Goal: Task Accomplishment & Management: Manage account settings

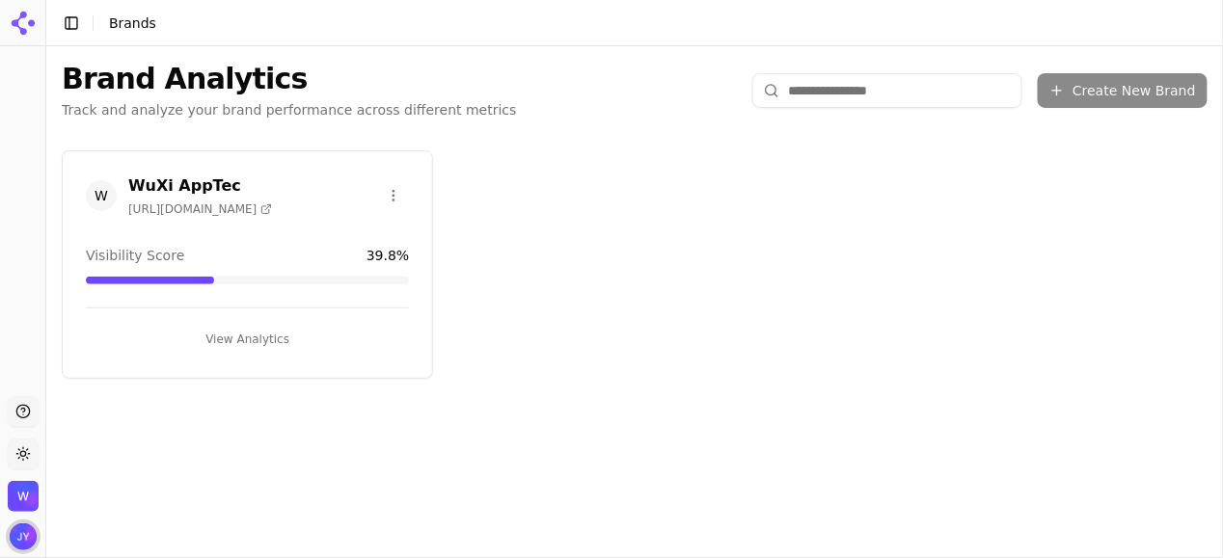
click at [19, 539] on img "Open user button" at bounding box center [23, 537] width 27 height 27
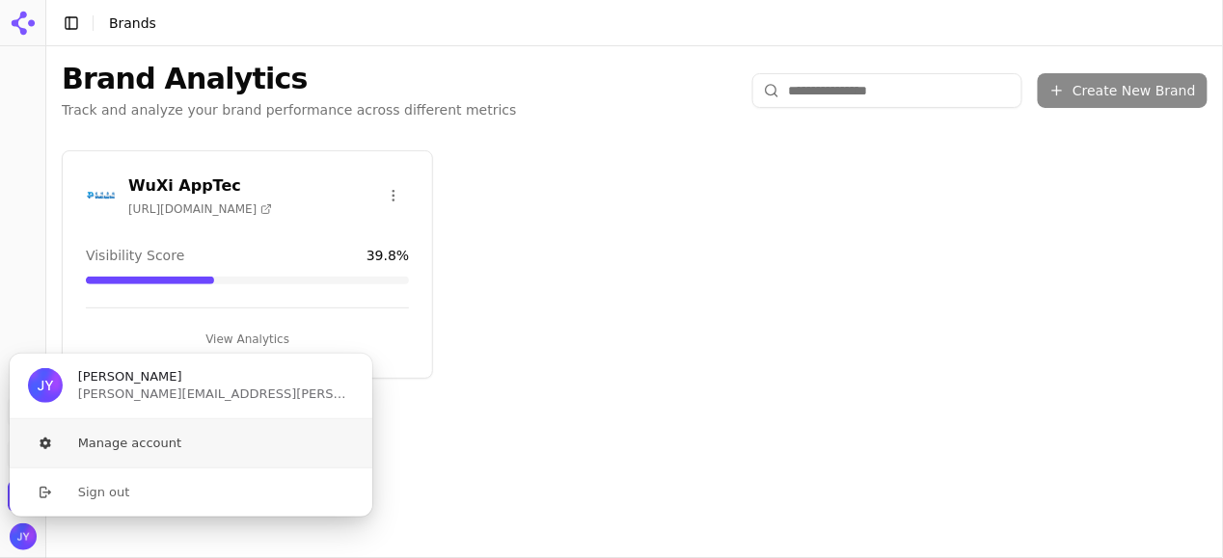
click at [160, 442] on button "Manage account" at bounding box center [191, 444] width 365 height 48
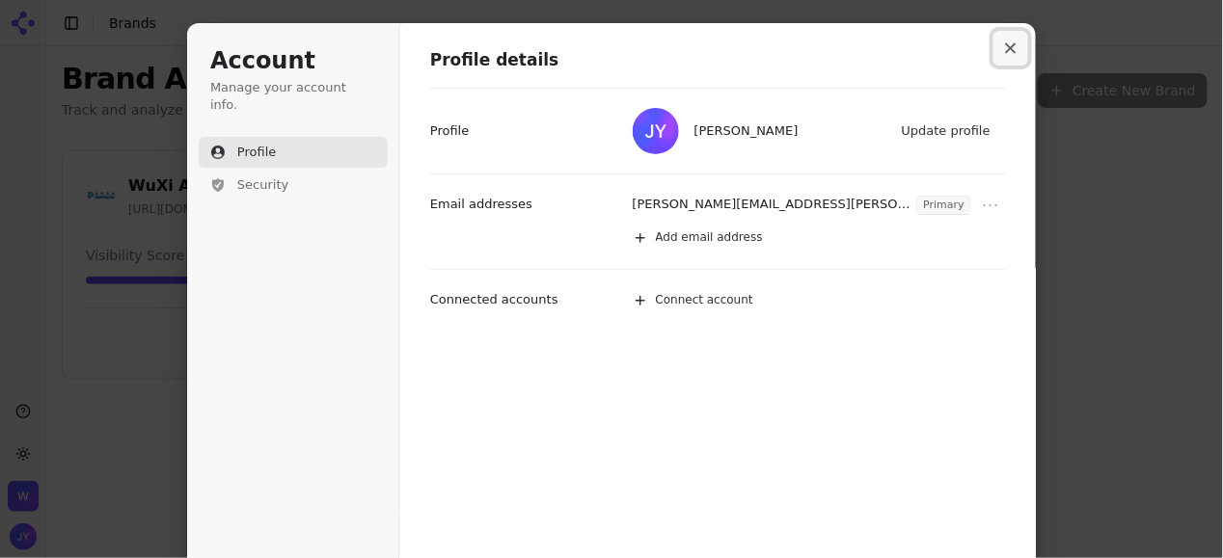
click at [1005, 40] on button "Close modal" at bounding box center [1010, 48] width 35 height 35
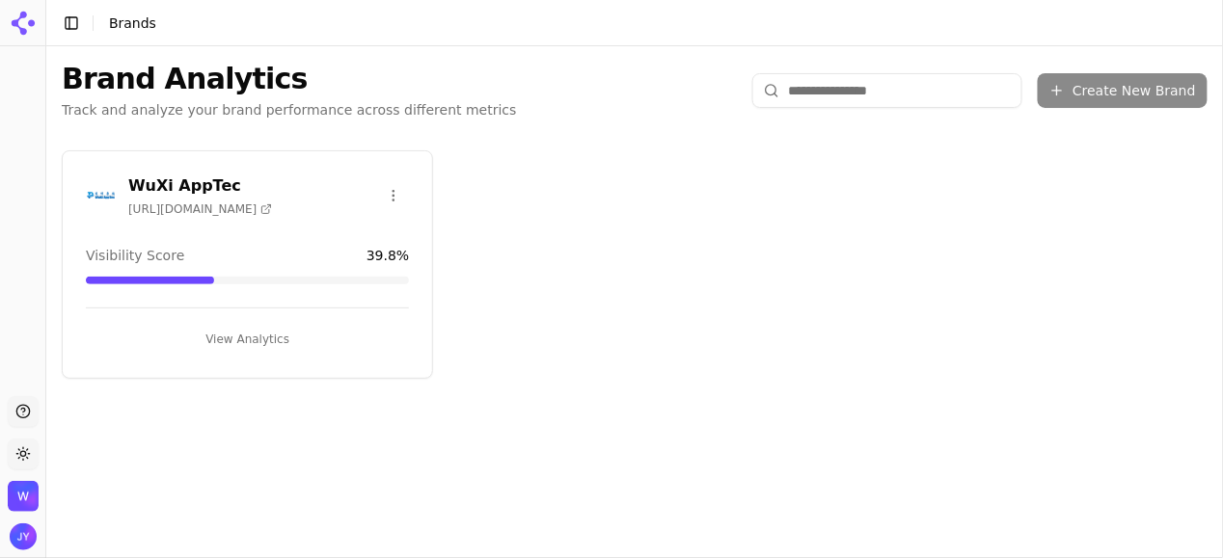
click at [25, 509] on img "Open organization switcher" at bounding box center [23, 496] width 31 height 31
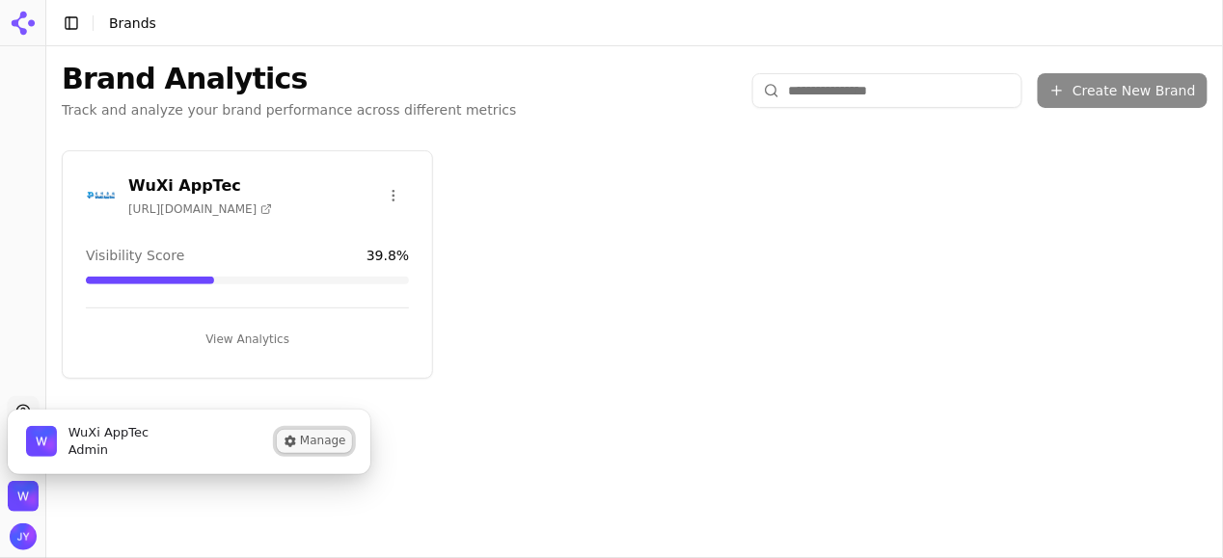
click at [325, 433] on button "Manage" at bounding box center [314, 441] width 75 height 23
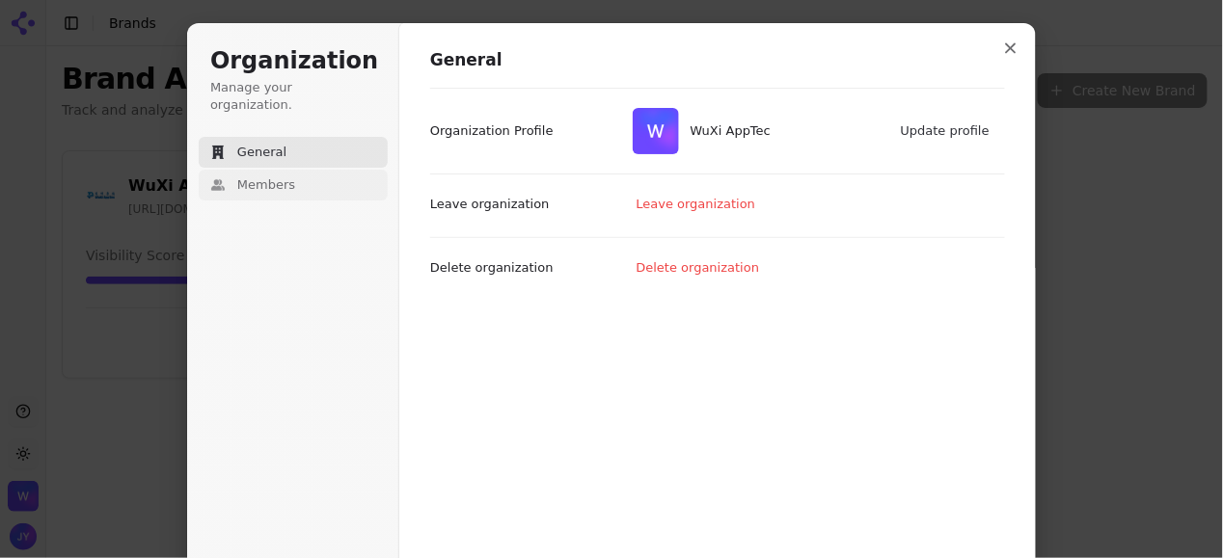
click at [283, 176] on button "Members" at bounding box center [293, 185] width 189 height 31
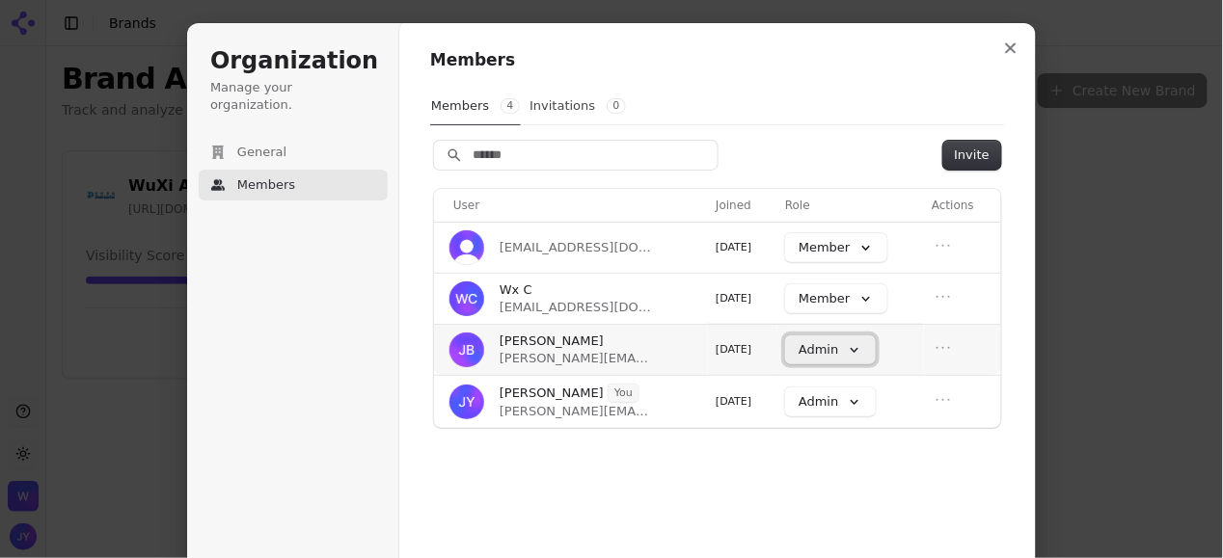
click at [804, 344] on button "Admin" at bounding box center [830, 350] width 90 height 29
click at [688, 483] on div "Members Members 4 Invitations 0 Invite User Joined Role Actions gu_fangwei@wuxi…" at bounding box center [717, 362] width 637 height 681
click at [841, 398] on button "Admin" at bounding box center [830, 402] width 90 height 29
click at [905, 488] on div "Members Members 4 Invitations 0 Invite User Joined Role Actions gu_fangwei@wuxi…" at bounding box center [717, 362] width 637 height 681
